Goal: Transaction & Acquisition: Purchase product/service

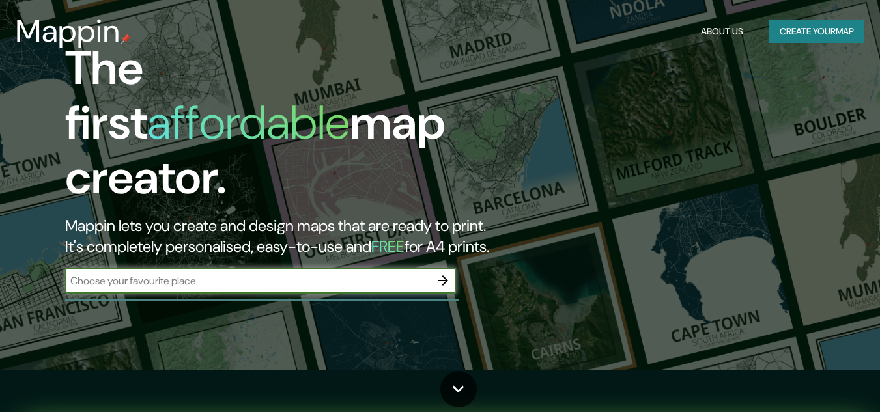
scroll to position [65, 0]
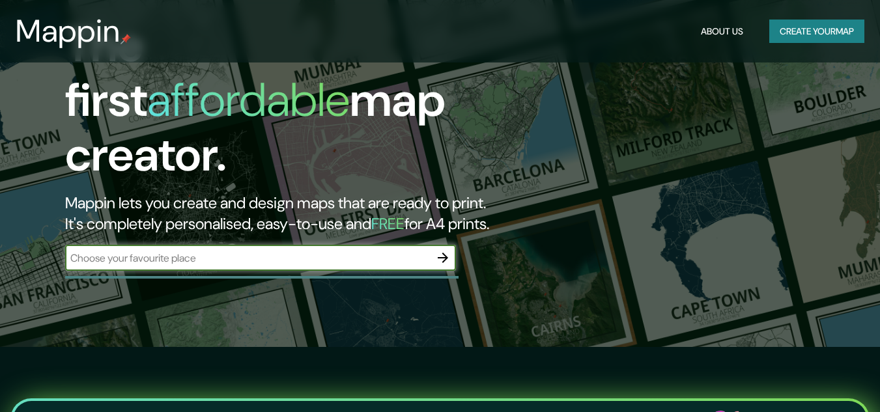
click at [237, 251] on input "text" at bounding box center [247, 258] width 365 height 15
type input "[STREET_ADDRESS][DATE]"
click at [445, 250] on icon "button" at bounding box center [443, 258] width 16 height 16
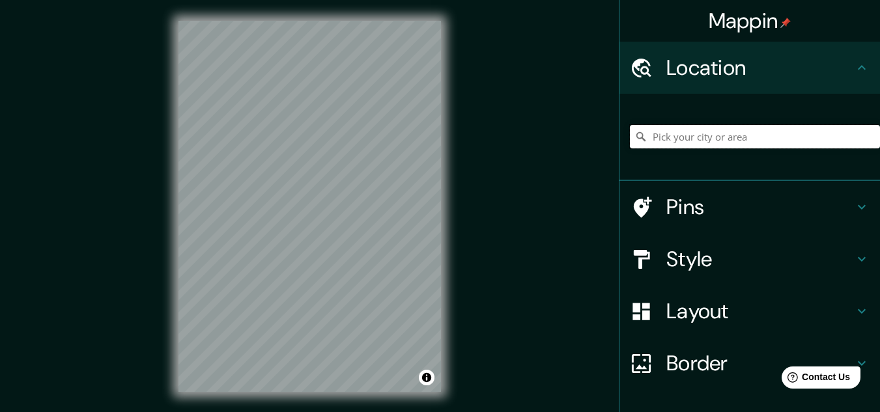
click at [660, 138] on input "Pick your city or area" at bounding box center [755, 136] width 250 height 23
paste input "[STREET_ADDRESS][DATE]"
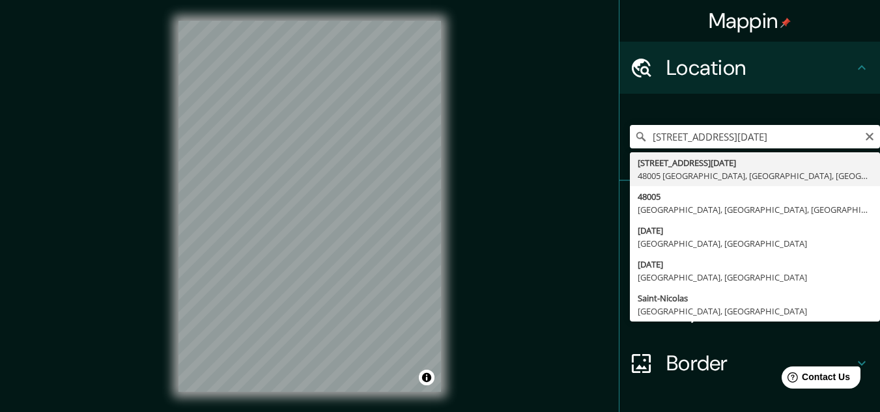
type input "[STREET_ADDRESS][DATE]"
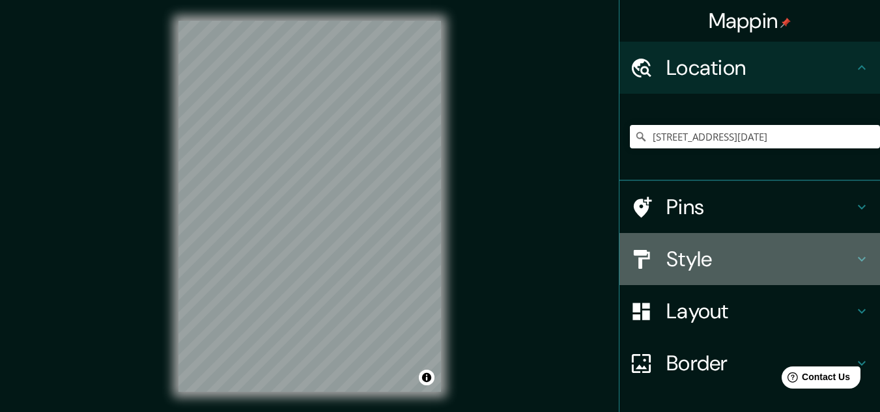
click at [700, 257] on h4 "Style" at bounding box center [760, 259] width 188 height 26
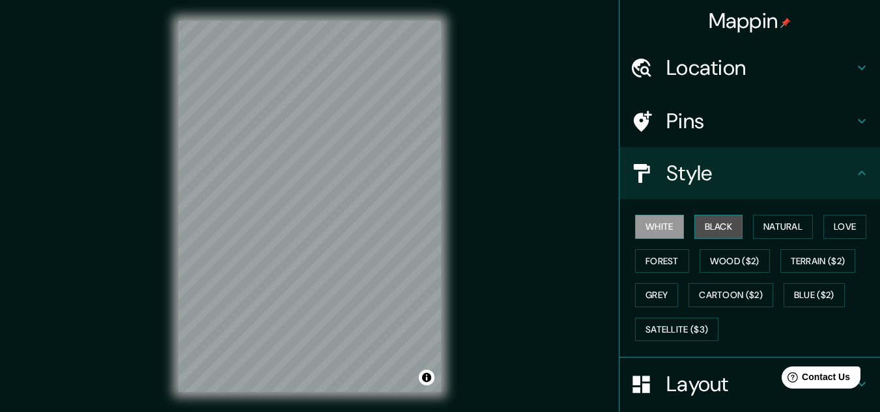
click at [717, 225] on button "Black" at bounding box center [718, 227] width 49 height 24
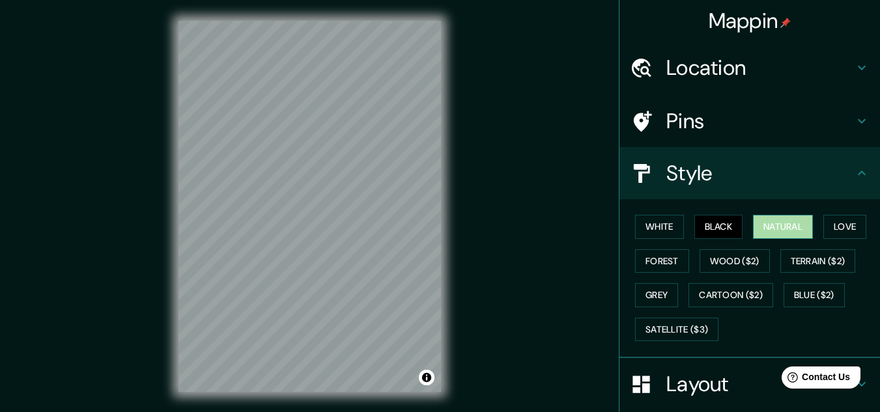
click at [770, 225] on button "Natural" at bounding box center [783, 227] width 60 height 24
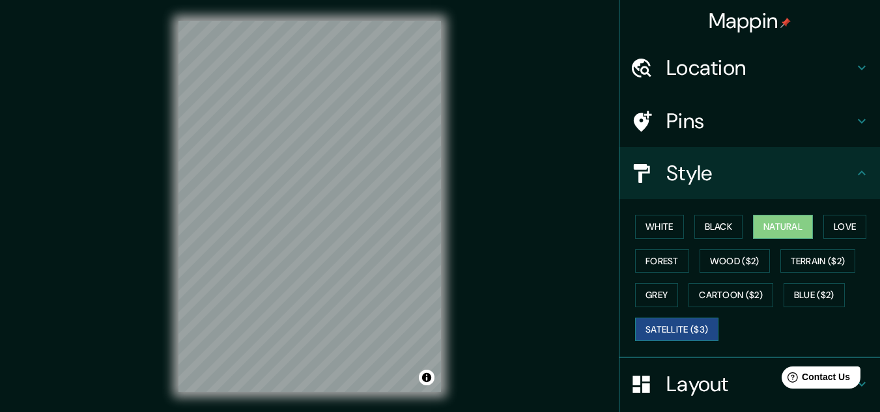
click at [683, 332] on button "Satellite ($3)" at bounding box center [676, 330] width 83 height 24
click at [795, 290] on button "Blue ($2)" at bounding box center [814, 295] width 61 height 24
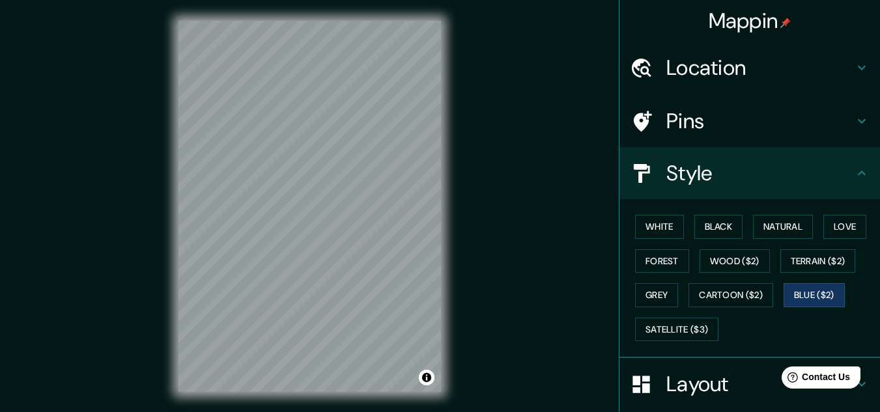
click at [667, 55] on h4 "Location" at bounding box center [760, 68] width 188 height 26
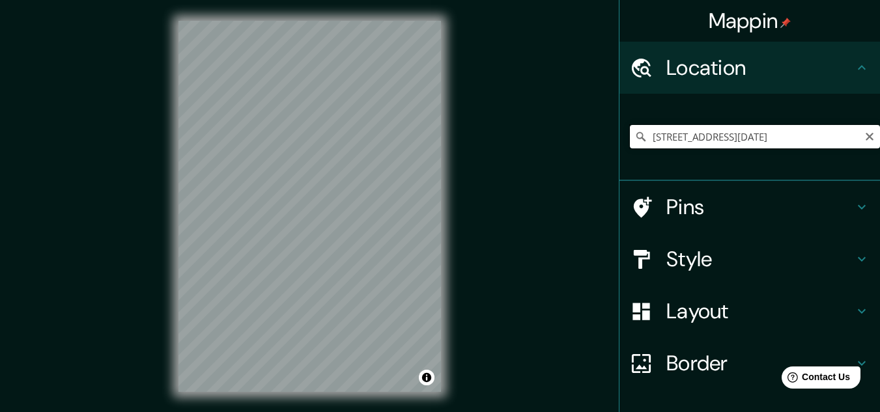
click at [832, 135] on input "[STREET_ADDRESS][DATE]" at bounding box center [755, 136] width 250 height 23
click at [845, 134] on input "[STREET_ADDRESS][DATE]" at bounding box center [755, 136] width 250 height 23
click at [850, 135] on input "[STREET_ADDRESS][DATE]" at bounding box center [755, 136] width 250 height 23
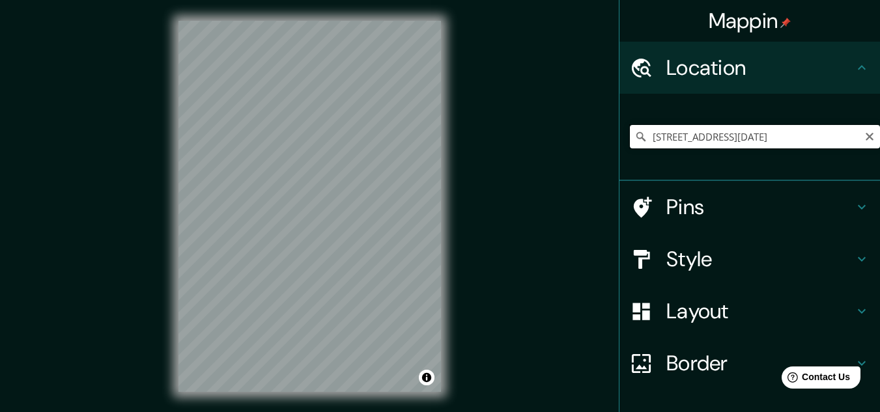
click at [850, 135] on input "[STREET_ADDRESS][DATE]" at bounding box center [755, 136] width 250 height 23
